Goal: Task Accomplishment & Management: Use online tool/utility

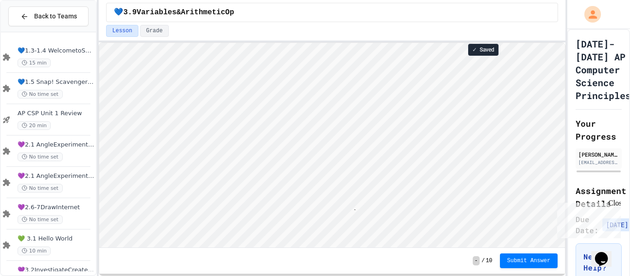
scroll to position [1, 18]
type textarea "******"
type textarea "*"
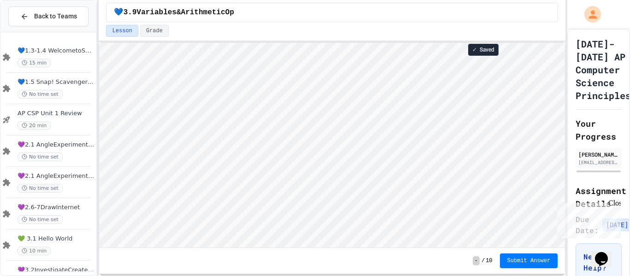
scroll to position [1, 0]
type textarea "**"
type textarea "*"
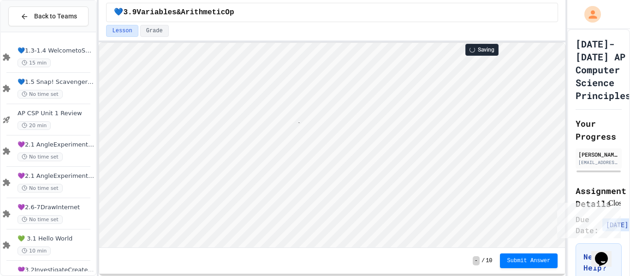
type textarea "*"
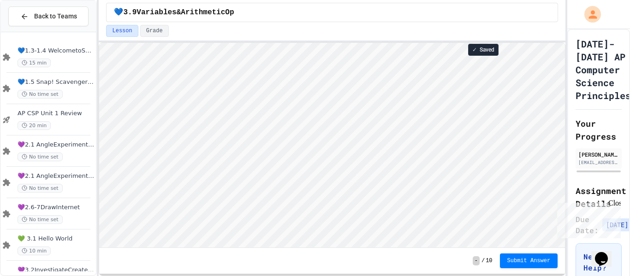
scroll to position [1, 0]
type textarea "*"
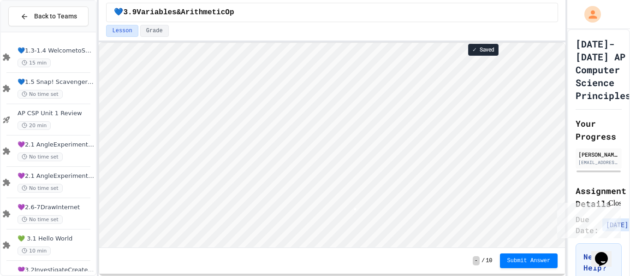
scroll to position [1, 0]
click at [509, 259] on span "Submit Answer" at bounding box center [529, 260] width 43 height 7
